Goal: Task Accomplishment & Management: Use online tool/utility

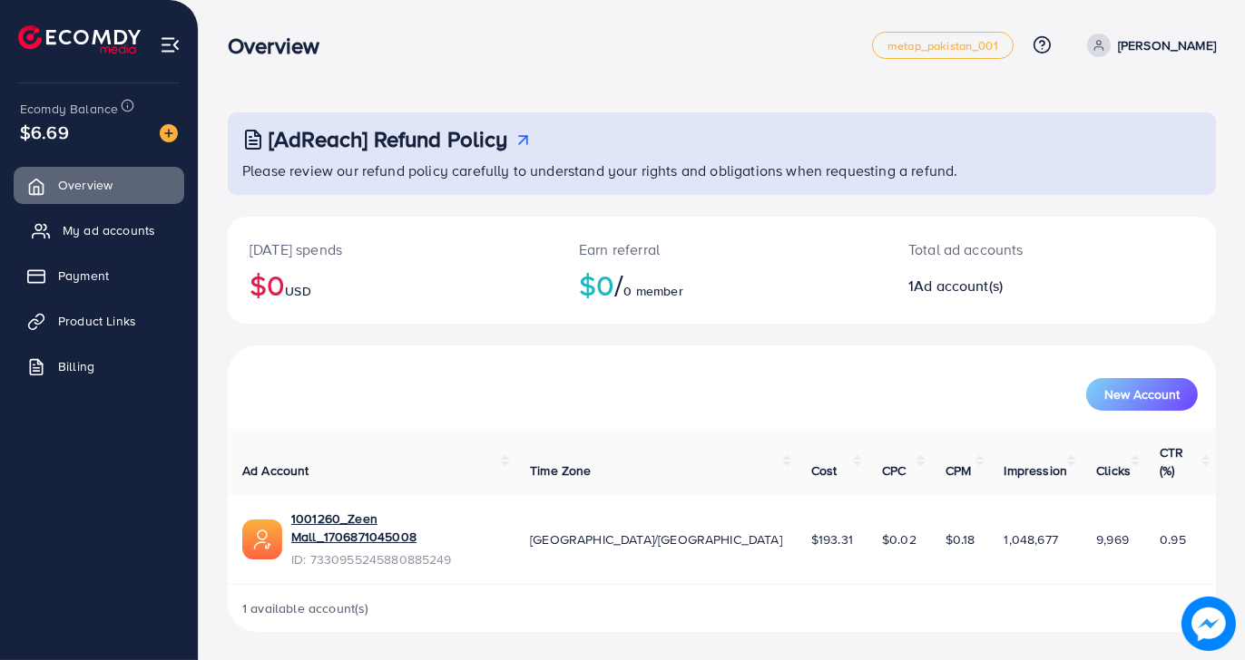
click at [103, 226] on span "My ad accounts" at bounding box center [109, 230] width 93 height 18
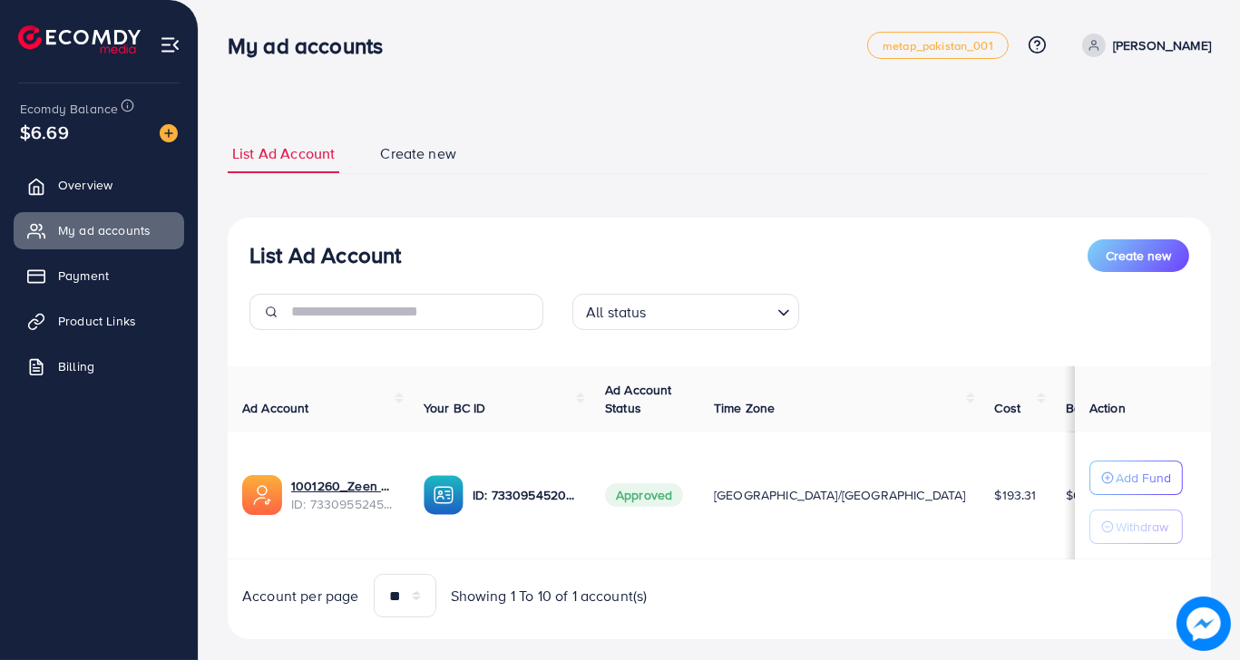
drag, startPoint x: 20, startPoint y: 132, endPoint x: 83, endPoint y: 130, distance: 63.5
click at [83, 130] on div "$6.69" at bounding box center [99, 132] width 158 height 26
click at [104, 134] on div "$6.69" at bounding box center [99, 132] width 158 height 26
click at [546, 126] on div "List Ad Account Create new List Ad Account Create new All status Loading... Ad …" at bounding box center [719, 386] width 983 height 549
click at [106, 286] on link "Payment" at bounding box center [99, 276] width 171 height 36
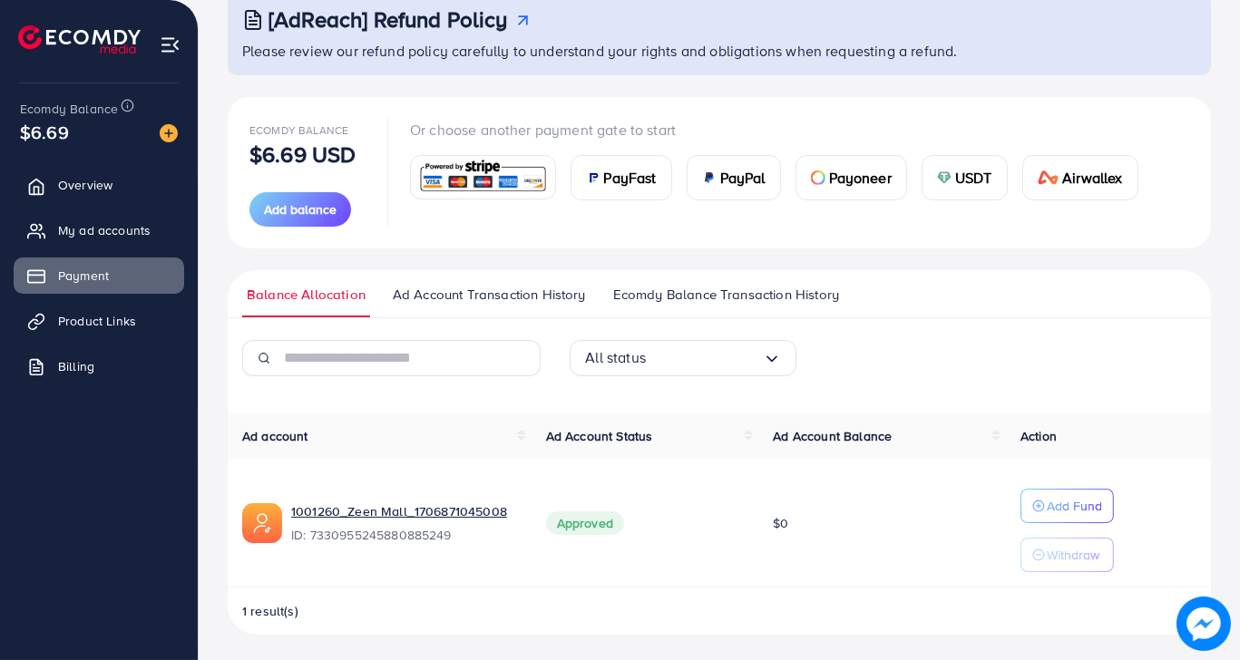
scroll to position [121, 0]
drag, startPoint x: 23, startPoint y: 118, endPoint x: 84, endPoint y: 139, distance: 65.1
click at [84, 139] on div "$6.69" at bounding box center [99, 132] width 158 height 26
click at [98, 87] on div "Ecomdy Balance $6.69" at bounding box center [99, 121] width 169 height 76
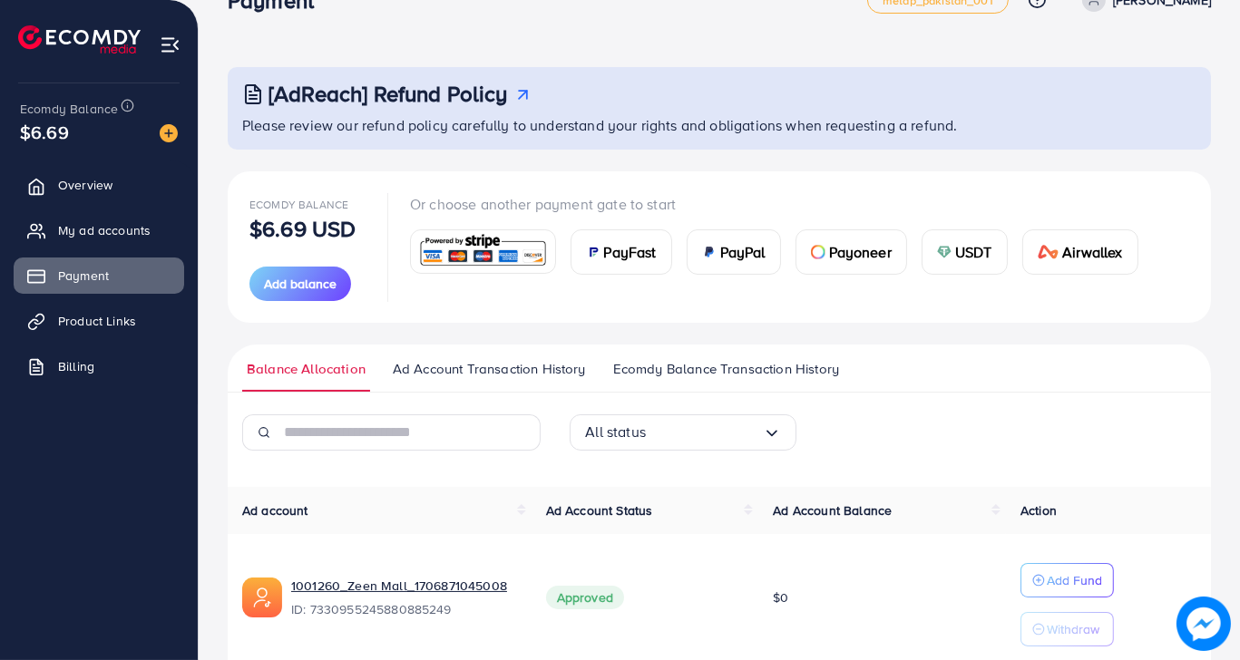
scroll to position [0, 0]
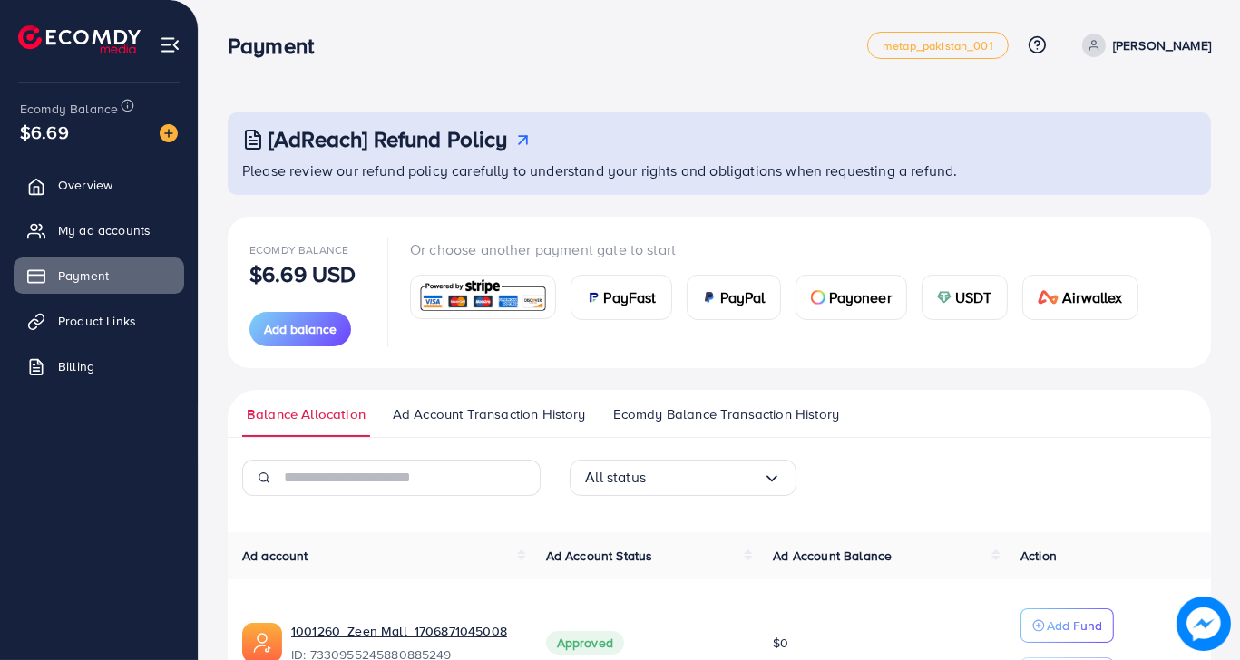
drag, startPoint x: 229, startPoint y: 39, endPoint x: 384, endPoint y: 49, distance: 154.5
click at [384, 49] on div "Payment" at bounding box center [547, 46] width 639 height 26
click at [384, 44] on div "Payment" at bounding box center [547, 46] width 639 height 26
click at [54, 239] on link "My ad accounts" at bounding box center [99, 230] width 171 height 36
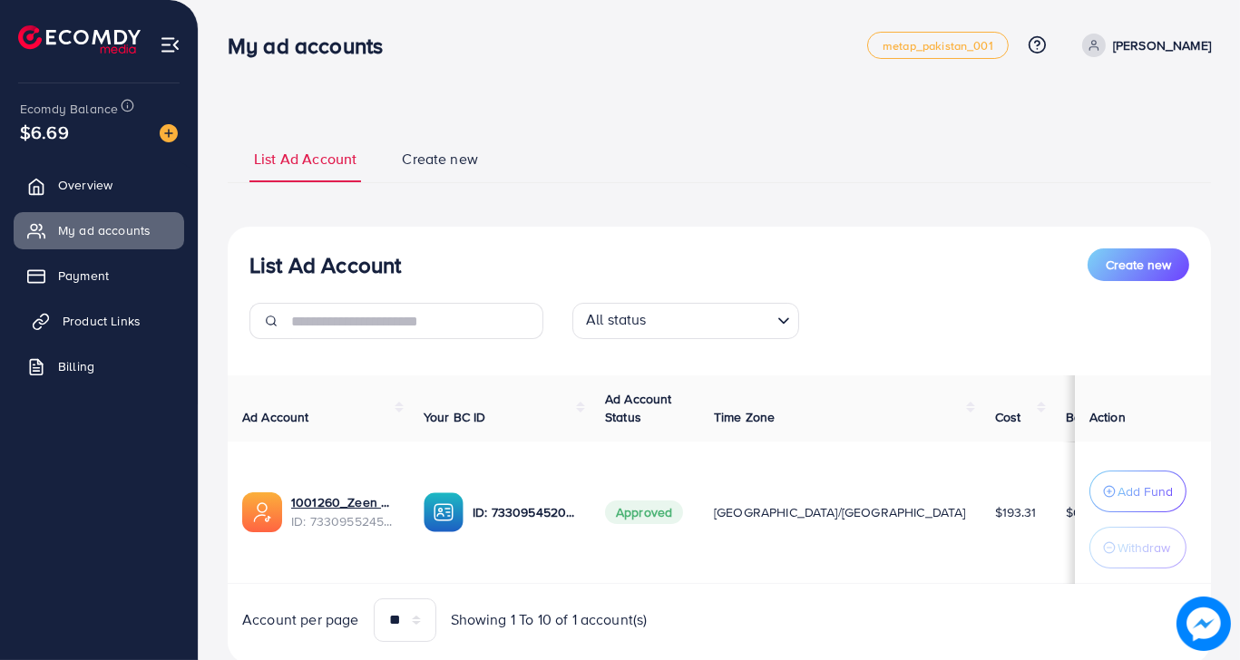
click at [147, 321] on link "Product Links" at bounding box center [99, 321] width 171 height 36
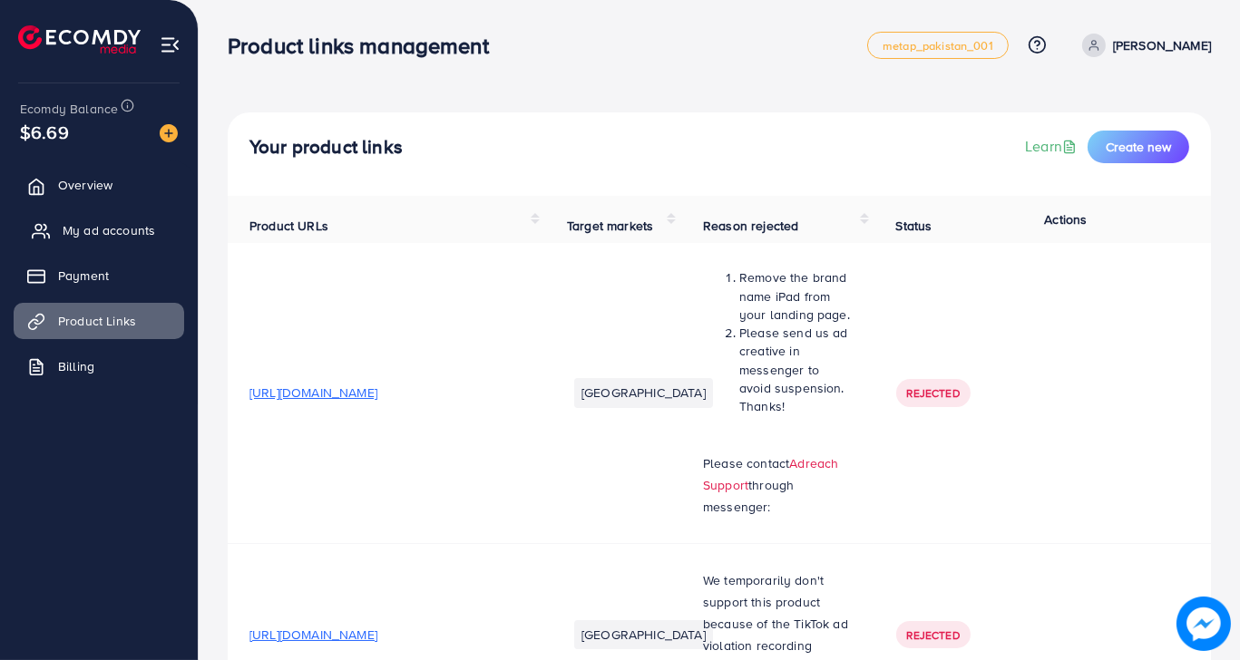
click at [71, 227] on span "My ad accounts" at bounding box center [109, 230] width 93 height 18
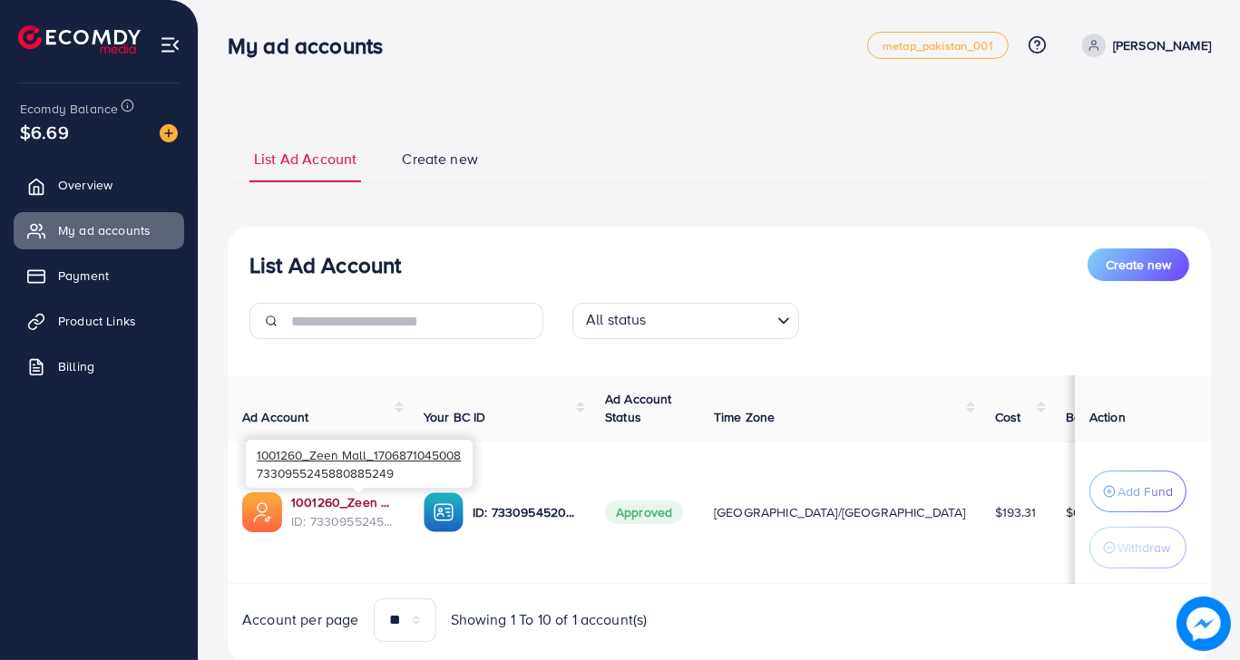
click at [372, 497] on link "1001260_Zeen Mall_1706871045008" at bounding box center [342, 502] width 103 height 18
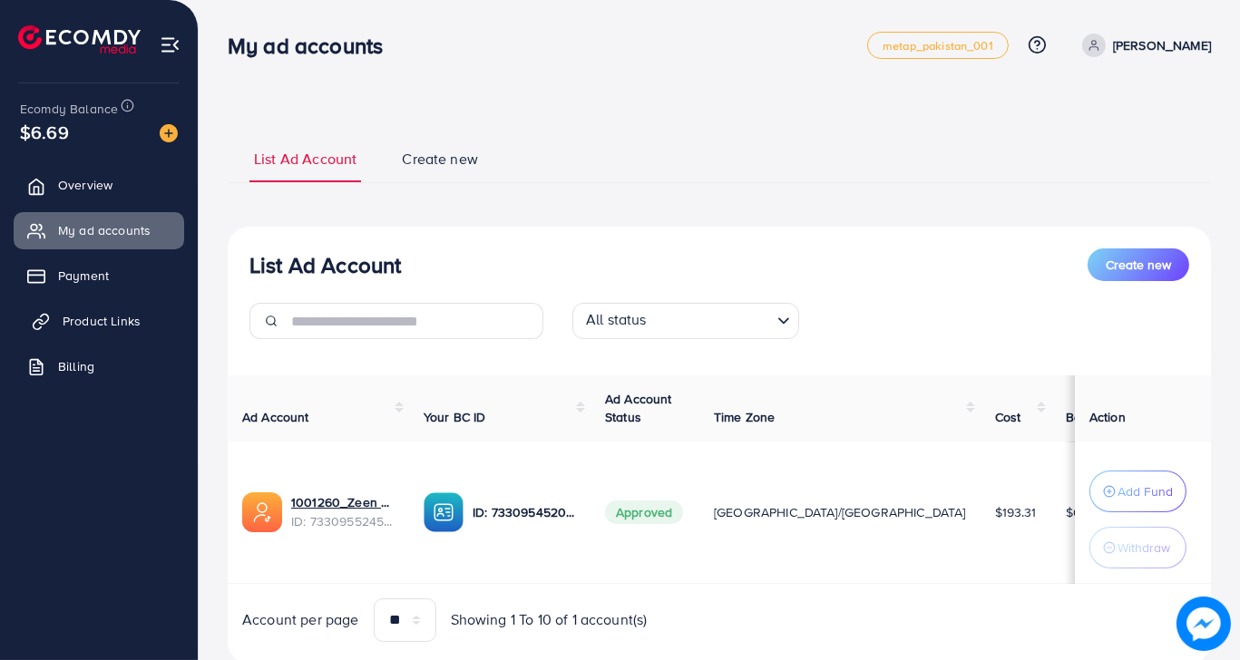
click at [127, 316] on span "Product Links" at bounding box center [102, 321] width 78 height 18
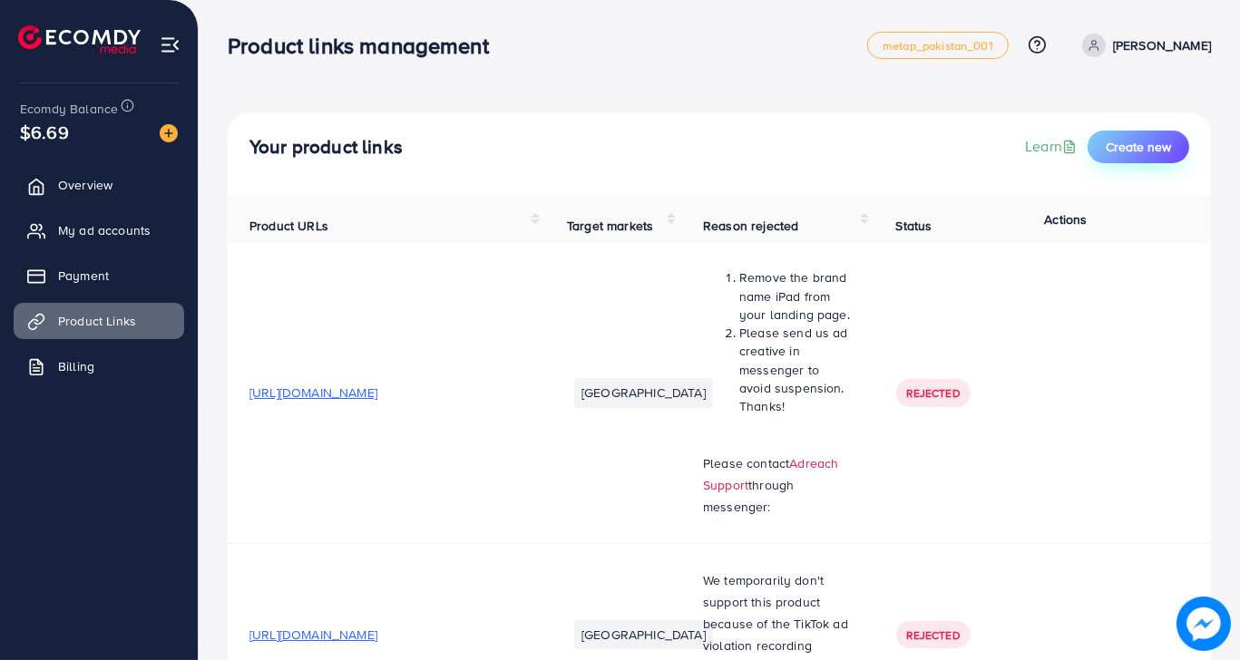
click at [1167, 142] on span "Create new" at bounding box center [1138, 147] width 65 height 18
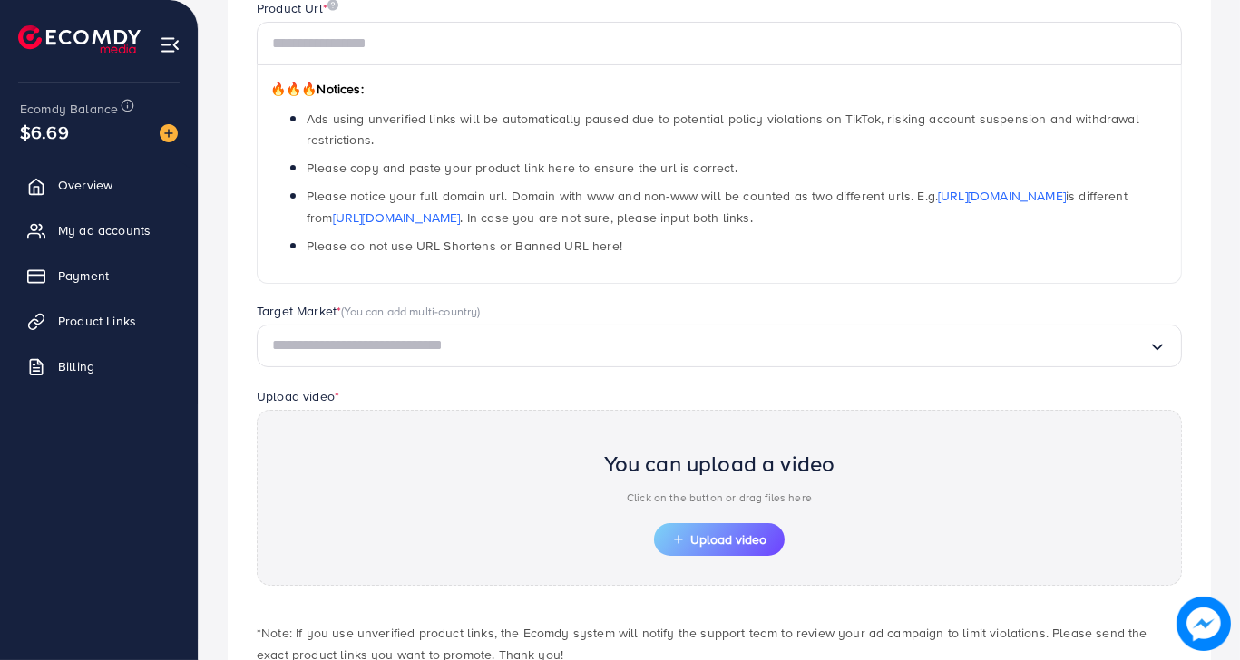
scroll to position [356, 0]
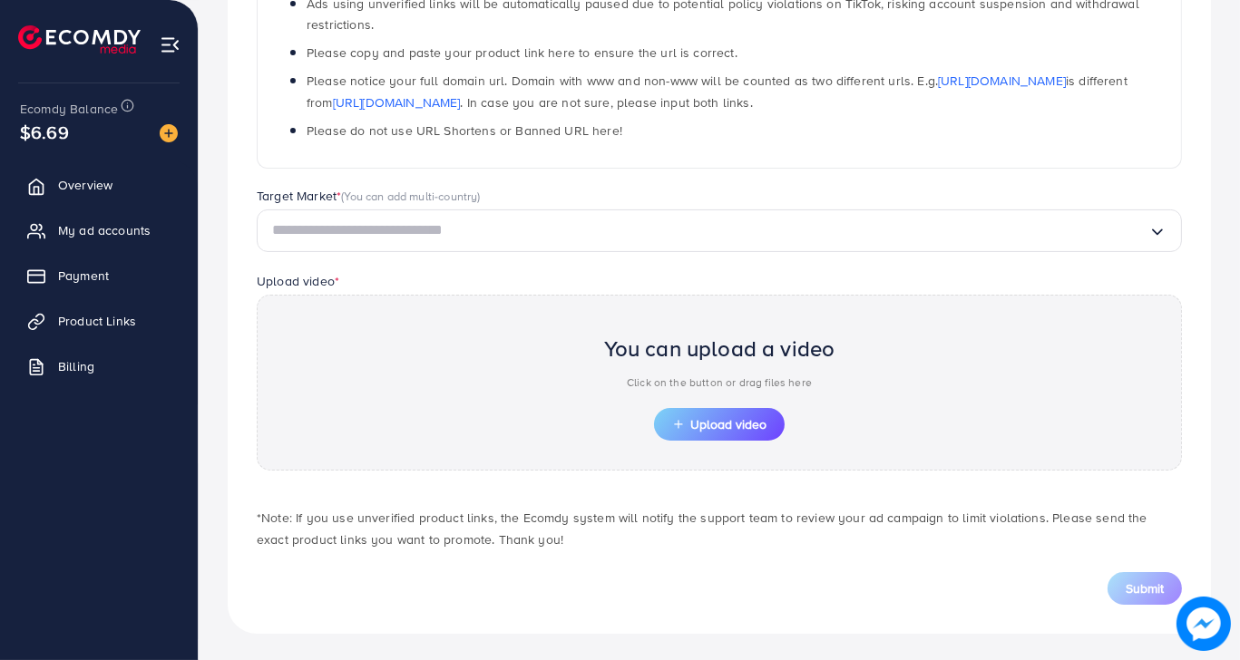
drag, startPoint x: 608, startPoint y: 340, endPoint x: 867, endPoint y: 363, distance: 260.4
click at [867, 363] on div "You can upload a video Click on the button or drag files here Upload video" at bounding box center [719, 383] width 925 height 177
click at [867, 365] on div "You can upload a video Click on the button or drag files here Upload video" at bounding box center [719, 383] width 925 height 177
drag, startPoint x: 652, startPoint y: 352, endPoint x: 873, endPoint y: 354, distance: 220.4
click at [868, 354] on div "You can upload a video Click on the button or drag files here Upload video" at bounding box center [719, 383] width 925 height 177
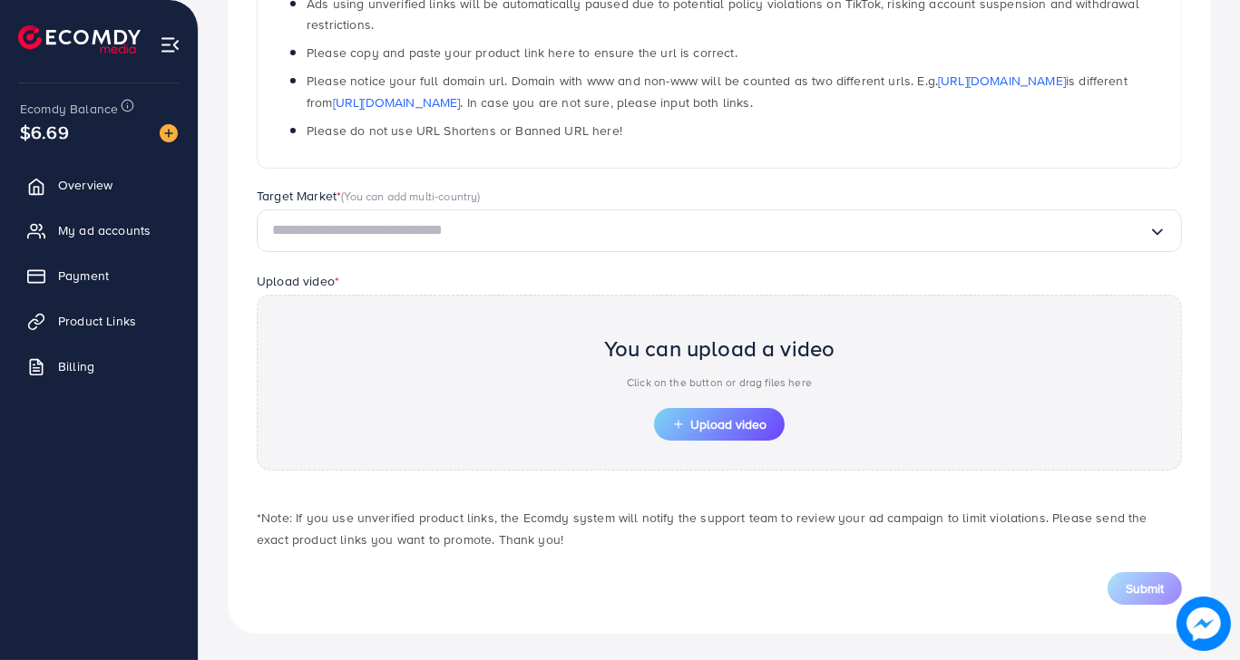
click at [881, 354] on div "You can upload a video Click on the button or drag files here Upload video" at bounding box center [719, 383] width 925 height 177
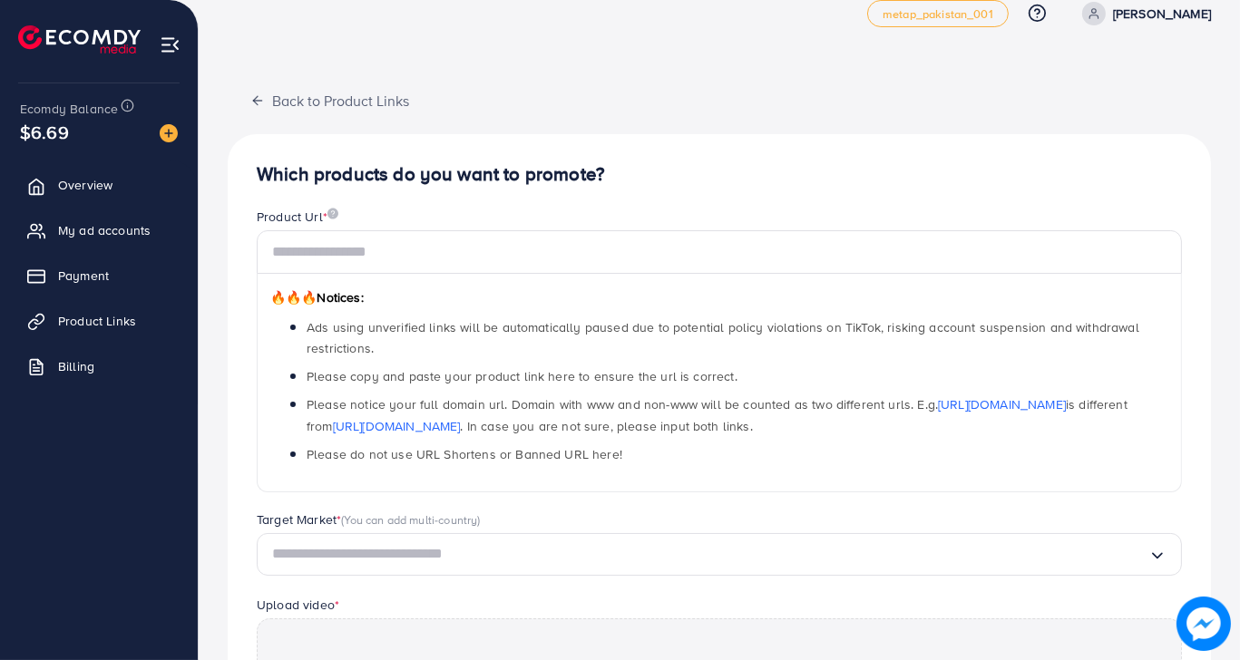
scroll to position [0, 0]
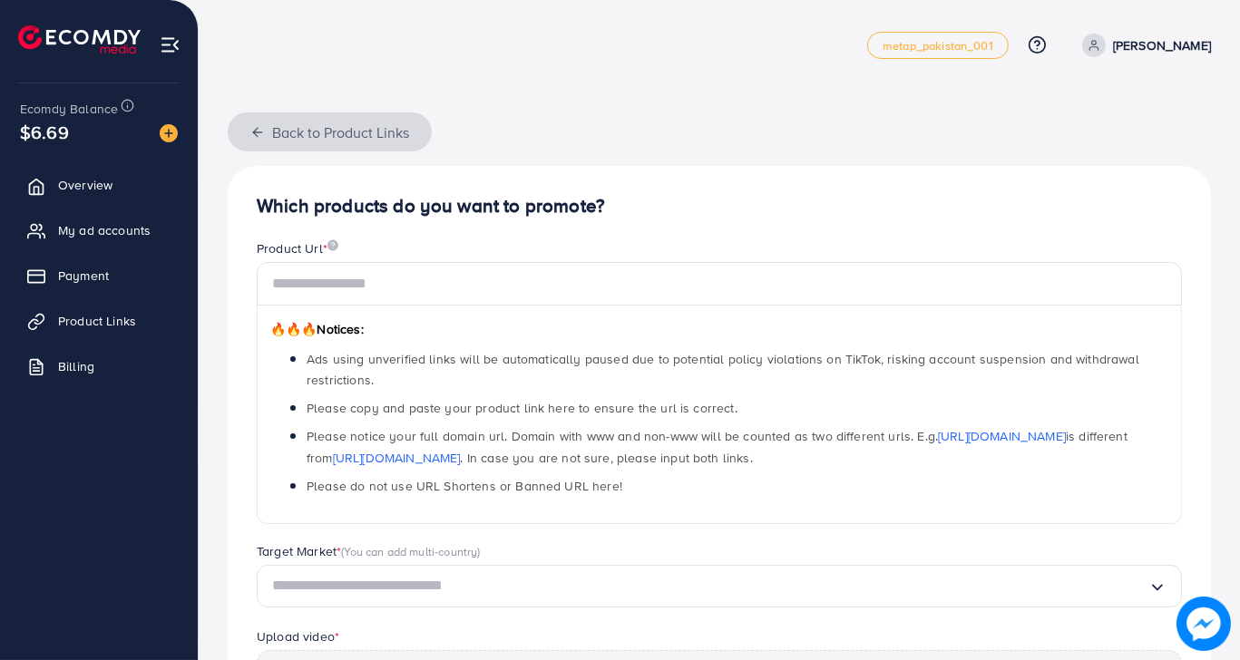
click at [250, 134] on icon "button" at bounding box center [257, 132] width 15 height 15
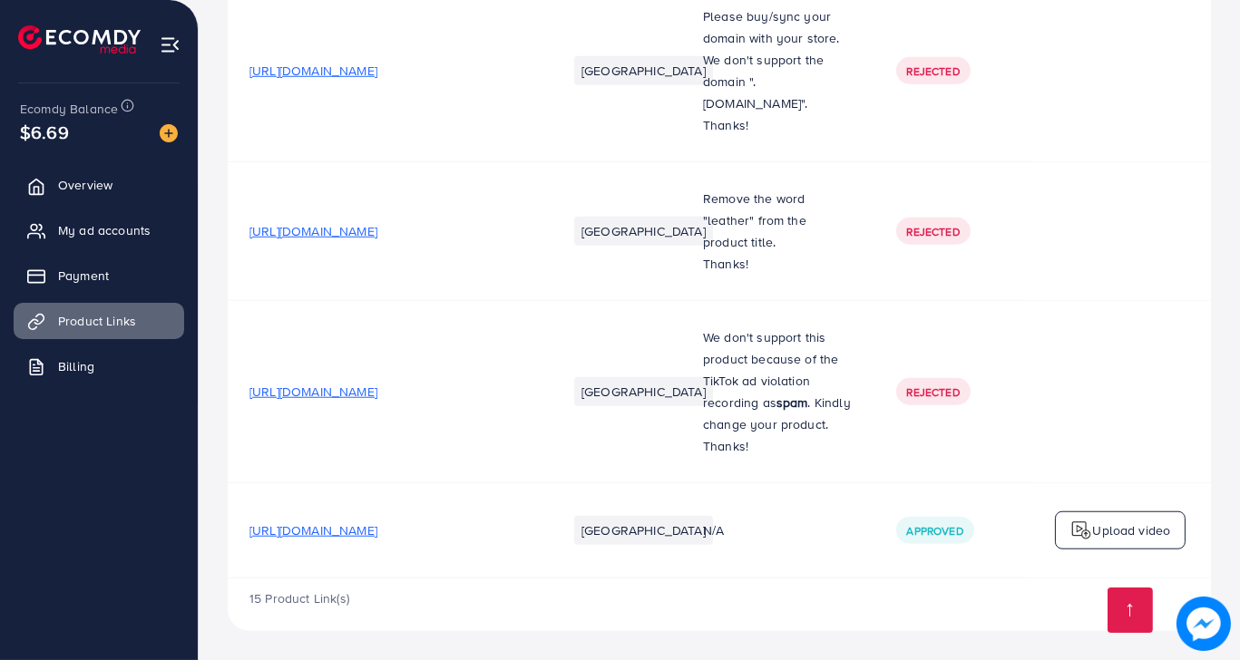
scroll to position [2107, 0]
click at [347, 524] on span "[URL][DOMAIN_NAME]" at bounding box center [313, 531] width 128 height 18
